Goal: Information Seeking & Learning: Learn about a topic

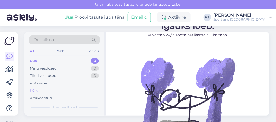
click at [62, 92] on div "Kõik" at bounding box center [64, 91] width 71 height 8
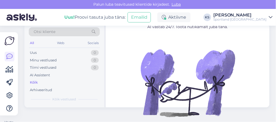
scroll to position [8, 0]
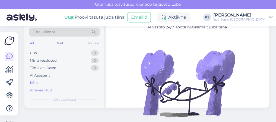
click at [44, 90] on div "Arhiveeritud" at bounding box center [41, 90] width 22 height 5
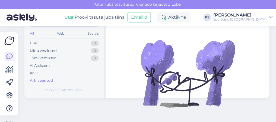
scroll to position [17, 0]
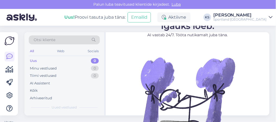
scroll to position [18, 0]
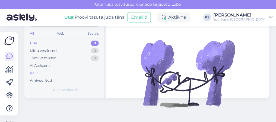
click at [44, 75] on div "Kõik" at bounding box center [64, 73] width 71 height 8
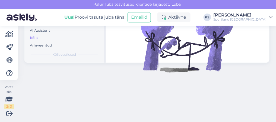
click at [266, 16] on div "[PERSON_NAME]" at bounding box center [239, 15] width 53 height 4
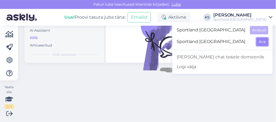
click at [262, 44] on button "Ava" at bounding box center [262, 42] width 12 height 8
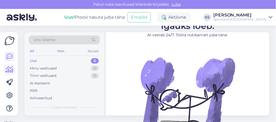
click at [7, 74] on link at bounding box center [10, 70] width 10 height 10
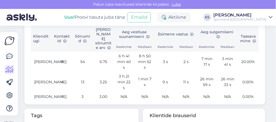
scroll to position [308, 0]
drag, startPoint x: 196, startPoint y: 78, endPoint x: 202, endPoint y: 89, distance: 12.6
click at [202, 89] on td "26 min 59 s" at bounding box center [206, 82] width 21 height 20
click at [201, 87] on td "26 min 59 s" at bounding box center [206, 82] width 21 height 20
click at [205, 85] on td "26 min 59 s" at bounding box center [206, 82] width 21 height 20
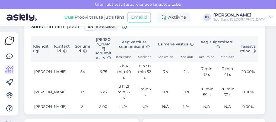
scroll to position [297, 0]
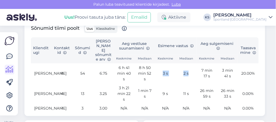
drag, startPoint x: 159, startPoint y: 72, endPoint x: 187, endPoint y: 77, distance: 28.4
click at [187, 77] on tr "[PERSON_NAME] 8 54 6.75 6 h 41 min 40 s 8 h 50 min 52 s 3 s 2 s 7 min 17 s 3 mi…" at bounding box center [145, 73] width 228 height 20
drag, startPoint x: 187, startPoint y: 77, endPoint x: 203, endPoint y: 75, distance: 16.1
click at [203, 75] on td "7 min 17 s" at bounding box center [206, 73] width 21 height 20
drag, startPoint x: 196, startPoint y: 71, endPoint x: 207, endPoint y: 82, distance: 15.9
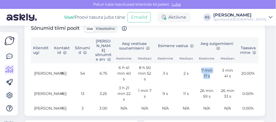
click at [207, 82] on td "7 min 17 s" at bounding box center [206, 73] width 21 height 20
click at [200, 81] on td "7 min 17 s" at bounding box center [206, 73] width 21 height 20
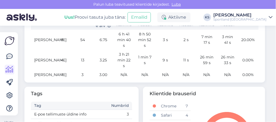
scroll to position [327, 0]
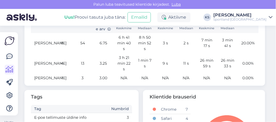
click at [252, 18] on div "Sportland [GEOGRAPHIC_DATA]" at bounding box center [239, 19] width 53 height 4
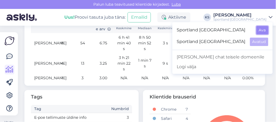
click at [261, 27] on button "Ava" at bounding box center [262, 30] width 12 height 8
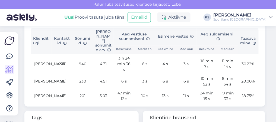
scroll to position [298, 0]
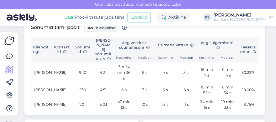
click at [109, 30] on span "Klassikaline" at bounding box center [105, 28] width 19 height 4
click at [94, 25] on input "Klassikaline" at bounding box center [94, 25] width 0 height 0
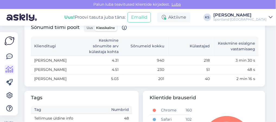
click at [91, 30] on span "Uus" at bounding box center [90, 28] width 6 height 4
click at [85, 25] on input "Uus" at bounding box center [85, 25] width 0 height 0
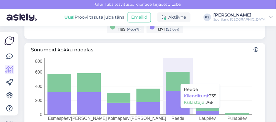
scroll to position [0, 0]
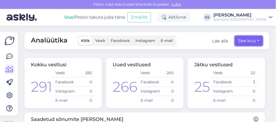
click at [241, 43] on button "See kuu" at bounding box center [249, 41] width 28 height 10
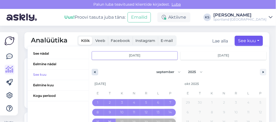
click at [92, 71] on button "button" at bounding box center [95, 72] width 7 height 7
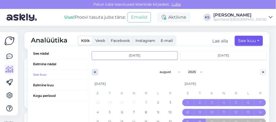
click at [92, 71] on button "button" at bounding box center [95, 72] width 7 height 7
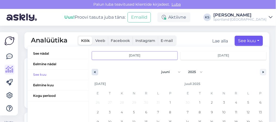
click at [92, 71] on button "button" at bounding box center [95, 72] width 7 height 7
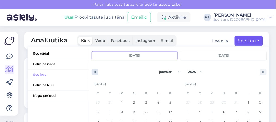
click at [92, 71] on button "button" at bounding box center [95, 72] width 7 height 7
select select "11"
select select "2024"
click at [92, 71] on button "button" at bounding box center [95, 72] width 7 height 7
click at [260, 74] on button "button" at bounding box center [263, 72] width 7 height 7
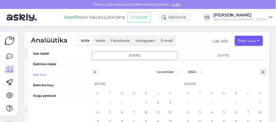
select select "11"
click at [208, 101] on span "1" at bounding box center [212, 102] width 12 height 7
type input "[DATE]"
select select "0"
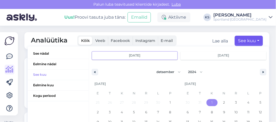
select select "2025"
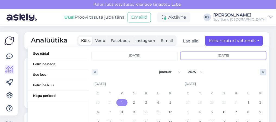
click at [260, 73] on button "button" at bounding box center [263, 72] width 7 height 7
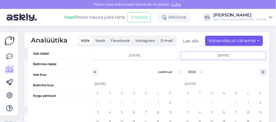
click at [260, 73] on button "button" at bounding box center [263, 72] width 7 height 7
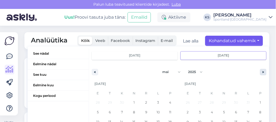
click at [260, 73] on button "button" at bounding box center [263, 72] width 7 height 7
select select "7"
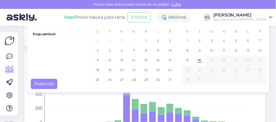
scroll to position [66, 0]
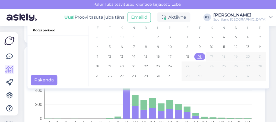
click at [198, 56] on span "16" at bounding box center [199, 57] width 3 height 10
type input "[DATE]"
select select "0"
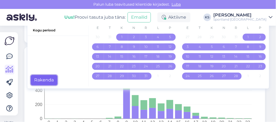
click at [42, 81] on button "Rakenda" at bounding box center [44, 80] width 27 height 10
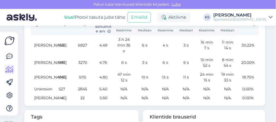
scroll to position [330, 0]
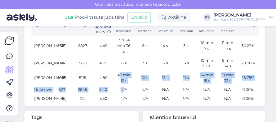
drag, startPoint x: 117, startPoint y: 76, endPoint x: 121, endPoint y: 90, distance: 14.0
click at [121, 90] on tbody "[PERSON_NAME] 1521 6827 4.49 3 h 24 min 36 s 6 s 4 s 3 s 16 min 7 s 11 min 14 s…" at bounding box center [145, 70] width 228 height 68
drag, startPoint x: 121, startPoint y: 90, endPoint x: 113, endPoint y: 87, distance: 8.8
click at [114, 85] on td "47 min 12 s" at bounding box center [124, 78] width 21 height 15
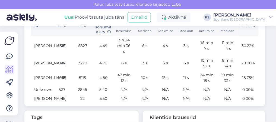
click at [100, 79] on td "4.80" at bounding box center [103, 78] width 21 height 15
click at [60, 80] on td "1065" at bounding box center [62, 78] width 21 height 15
drag, startPoint x: 60, startPoint y: 80, endPoint x: 64, endPoint y: 91, distance: 11.8
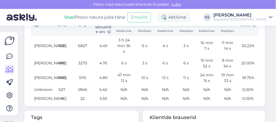
click at [64, 91] on td "527" at bounding box center [62, 89] width 21 height 9
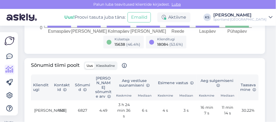
scroll to position [262, 0]
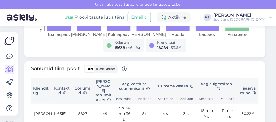
click at [261, 19] on div "Sportland [GEOGRAPHIC_DATA]" at bounding box center [239, 19] width 53 height 4
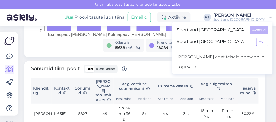
click at [186, 69] on div "Sõnumid tiimi poolt Uus Klassikaline" at bounding box center [145, 71] width 228 height 13
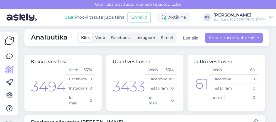
scroll to position [0, 0]
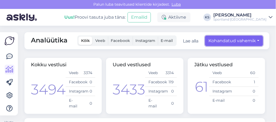
click at [221, 38] on button "Kohandatud vahemik" at bounding box center [234, 41] width 58 height 10
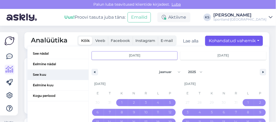
click at [53, 79] on span "See kuu" at bounding box center [57, 75] width 61 height 10
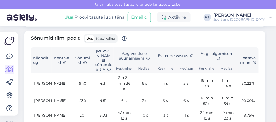
scroll to position [286, 0]
click at [108, 41] on label "Klassikaline" at bounding box center [105, 39] width 22 height 7
click at [94, 36] on input "Klassikaline" at bounding box center [94, 36] width 0 height 0
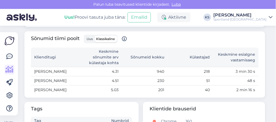
click at [91, 42] on label "Uus" at bounding box center [89, 39] width 9 height 7
click at [85, 36] on input "Uus" at bounding box center [85, 36] width 0 height 0
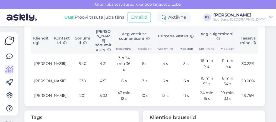
scroll to position [306, 0]
